Goal: Find specific page/section: Find specific page/section

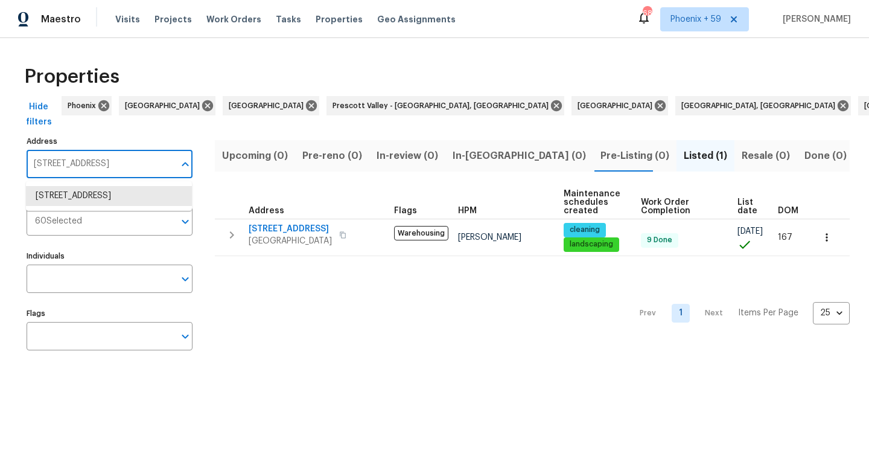
click at [87, 163] on input "[STREET_ADDRESS]" at bounding box center [101, 164] width 148 height 28
click at [84, 163] on input "[STREET_ADDRESS]" at bounding box center [101, 164] width 148 height 28
paste input "[STREET_ADDRESS][PERSON_NAME]"
click at [84, 163] on input "6741 Bigerto4160 [PERSON_NAME][STREET_ADDRESS]" at bounding box center [101, 164] width 148 height 28
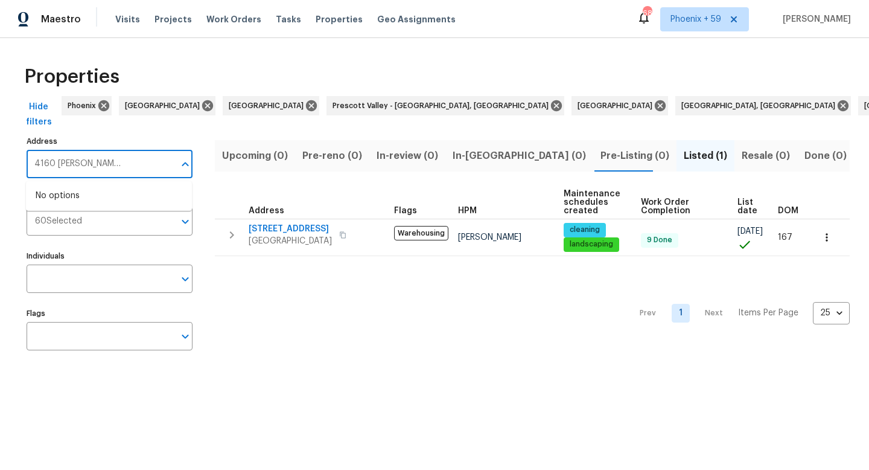
click at [84, 163] on input "6741 Bigerto4160 [PERSON_NAME][STREET_ADDRESS]" at bounding box center [101, 164] width 148 height 28
paste input "[STREET_ADDRESS][PERSON_NAME]"
type input "[STREET_ADDRESS][PERSON_NAME]"
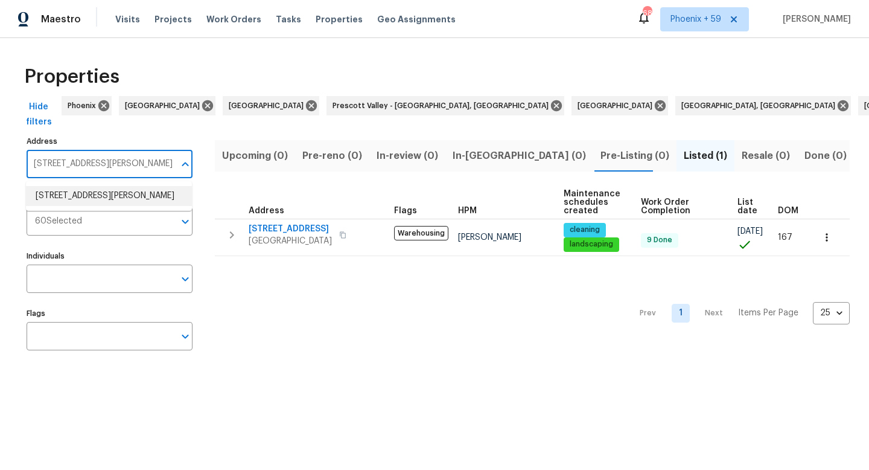
click at [135, 186] on li "[STREET_ADDRESS][PERSON_NAME]" at bounding box center [109, 196] width 166 height 20
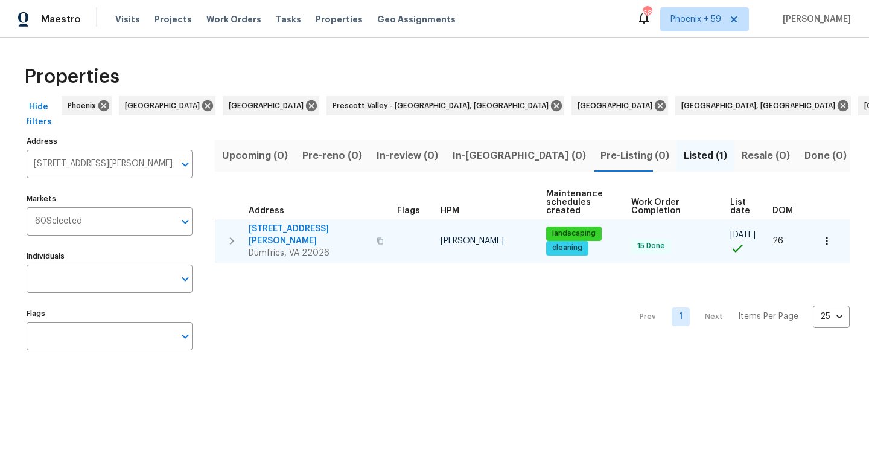
click at [295, 227] on span "[STREET_ADDRESS][PERSON_NAME]" at bounding box center [309, 235] width 121 height 24
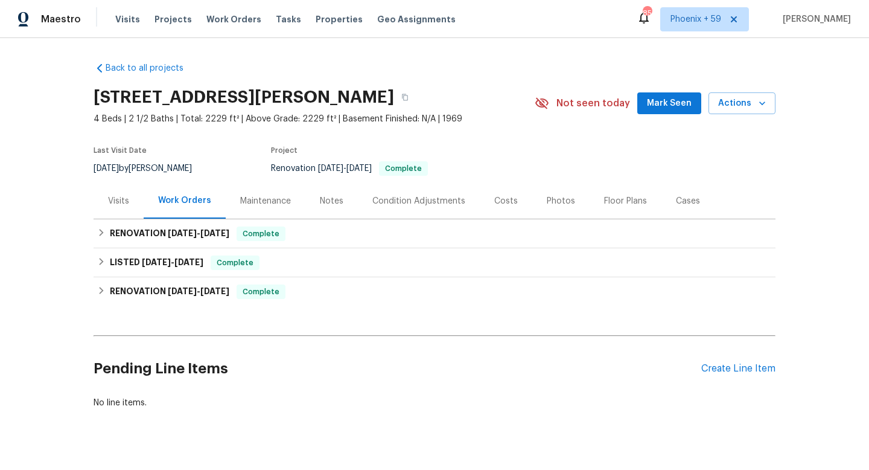
click at [256, 202] on div "Maintenance" at bounding box center [265, 201] width 51 height 12
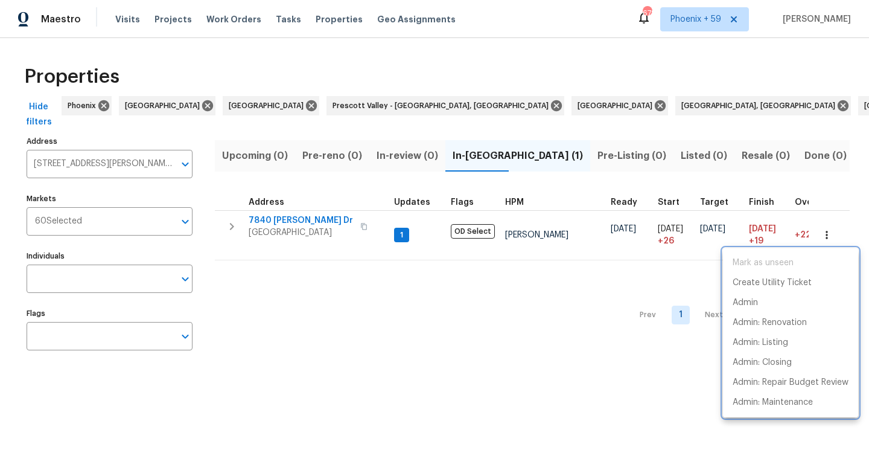
click at [386, 342] on div at bounding box center [434, 235] width 869 height 470
